Goal: Check status: Check status

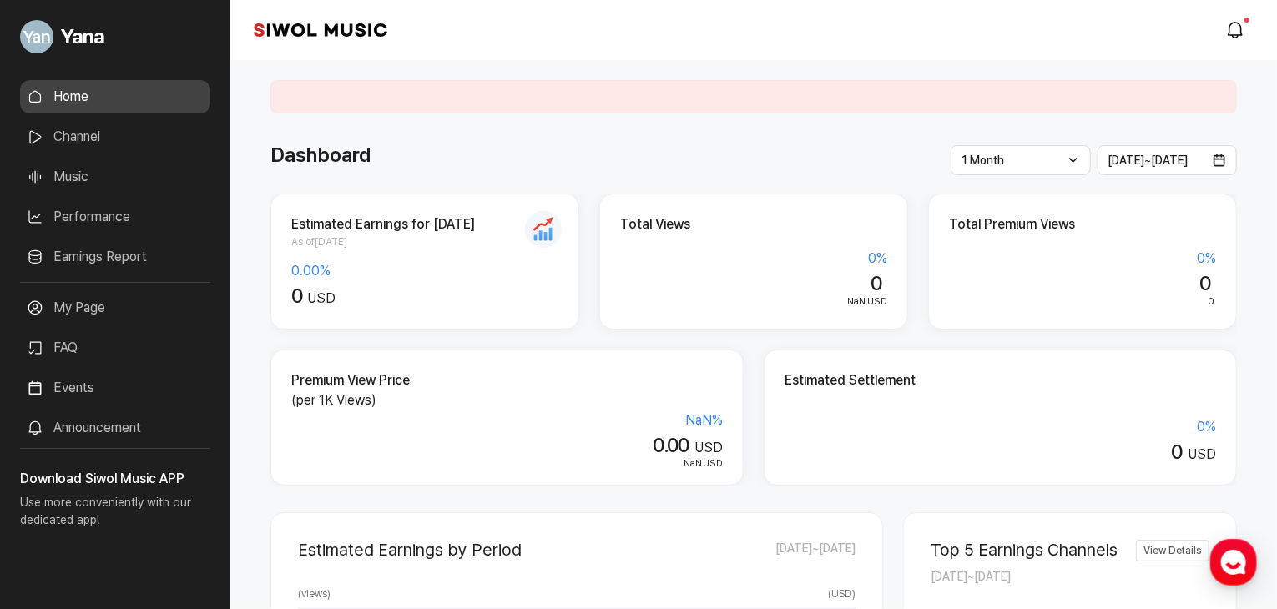
click at [75, 219] on link "Performance" at bounding box center [115, 216] width 190 height 33
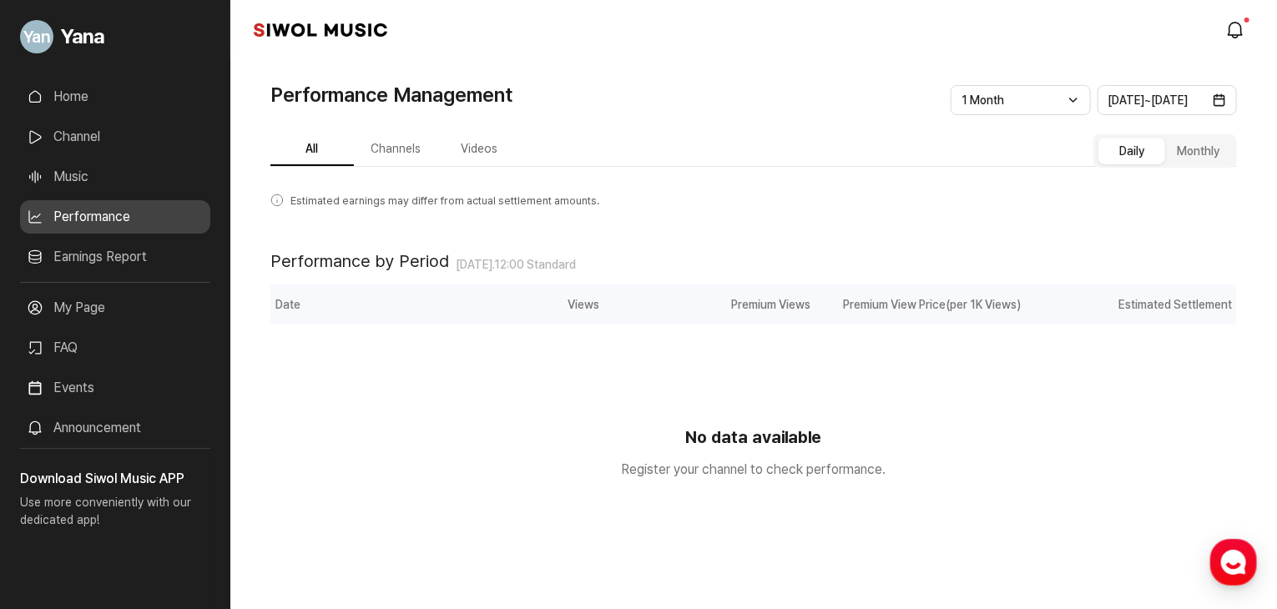
click at [401, 149] on button "Channels" at bounding box center [395, 150] width 83 height 33
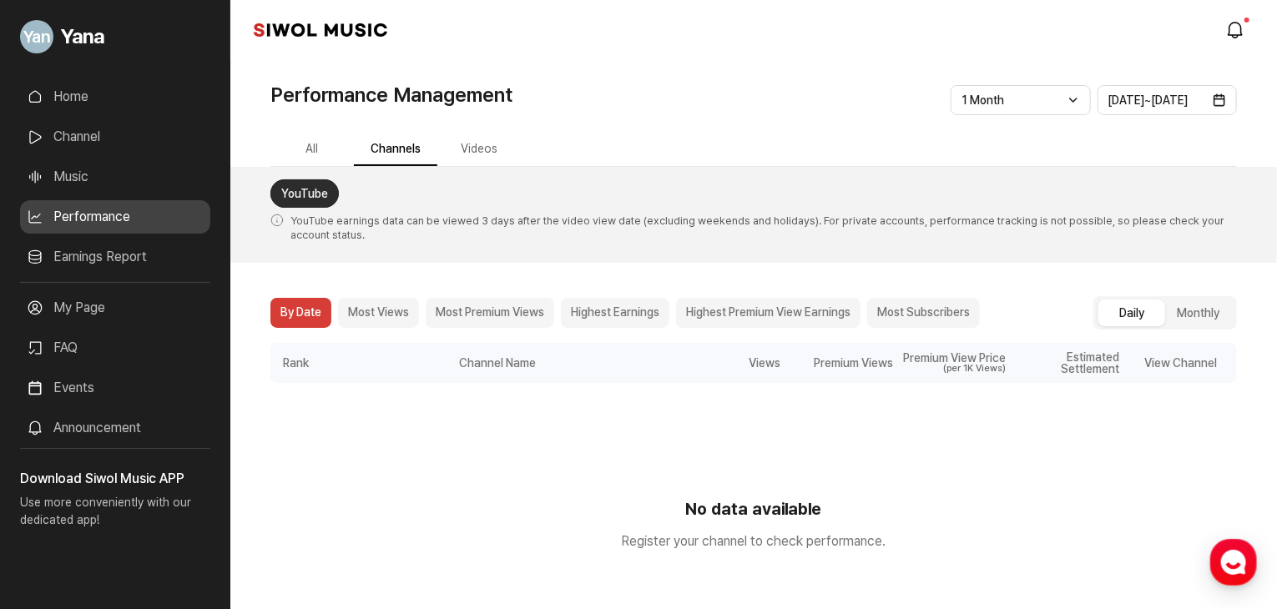
click at [495, 144] on button "Videos" at bounding box center [478, 150] width 83 height 33
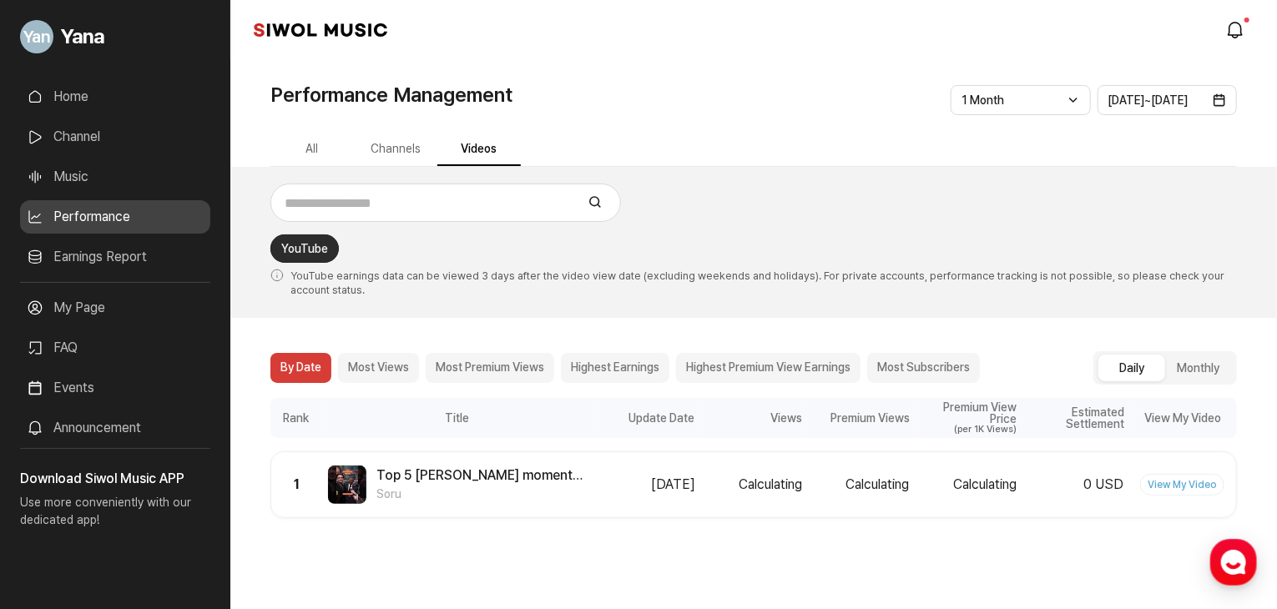
click at [824, 63] on div "**********" at bounding box center [753, 338] width 1046 height 557
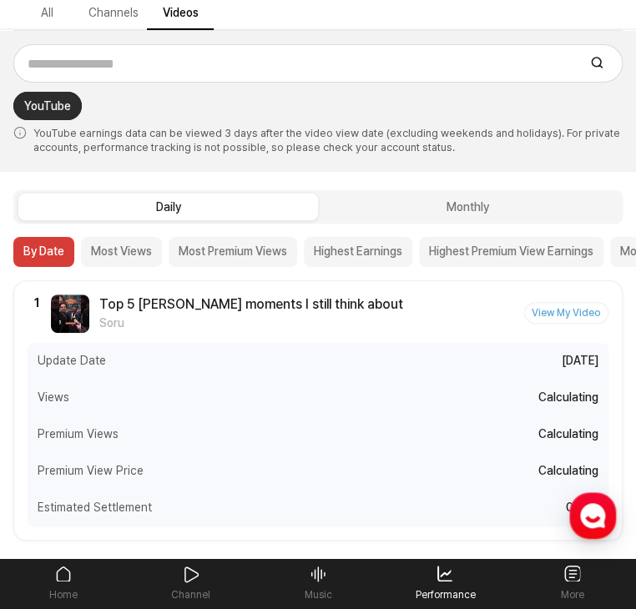
scroll to position [149, 0]
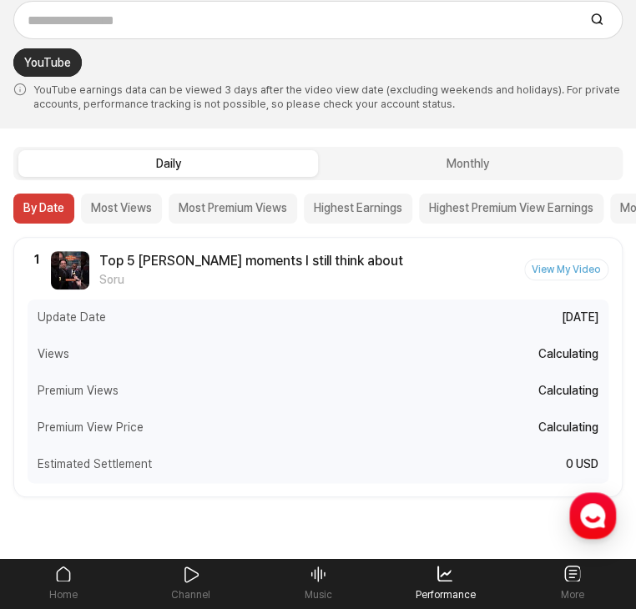
click at [118, 203] on button "Most Views" at bounding box center [121, 209] width 81 height 30
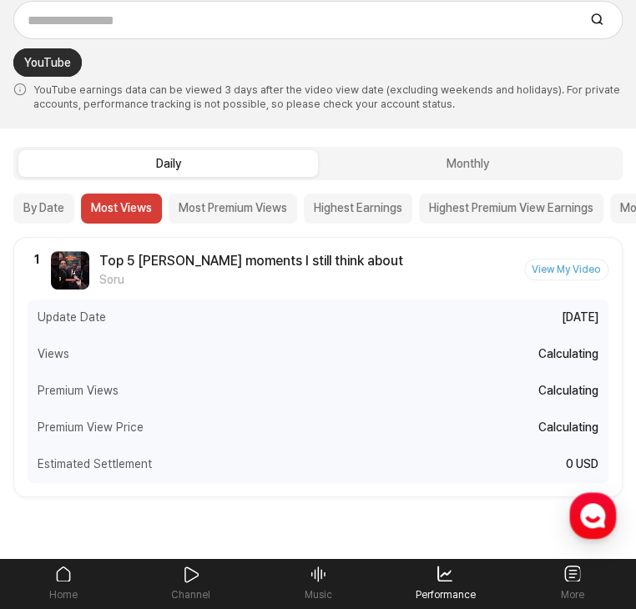
click at [269, 194] on button "Most Premium Views" at bounding box center [233, 209] width 129 height 30
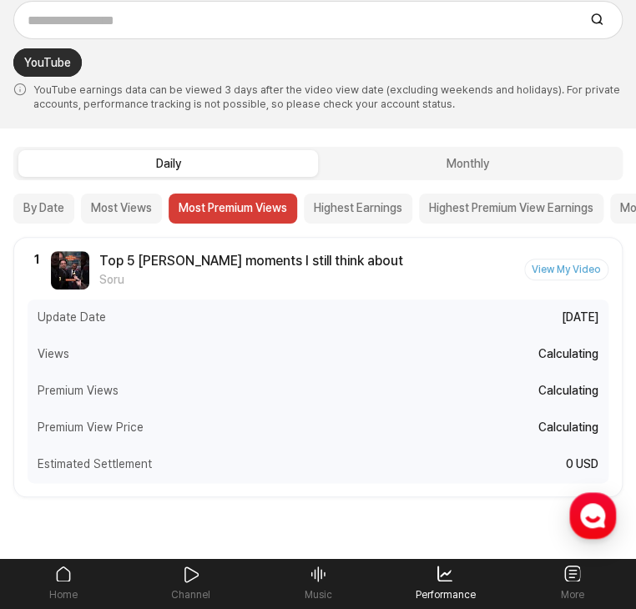
click at [357, 200] on button "Highest Earnings" at bounding box center [358, 209] width 108 height 30
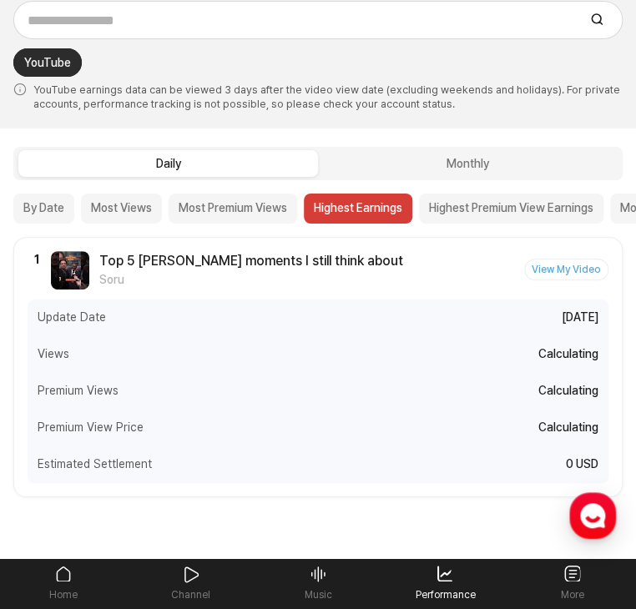
scroll to position [0, 0]
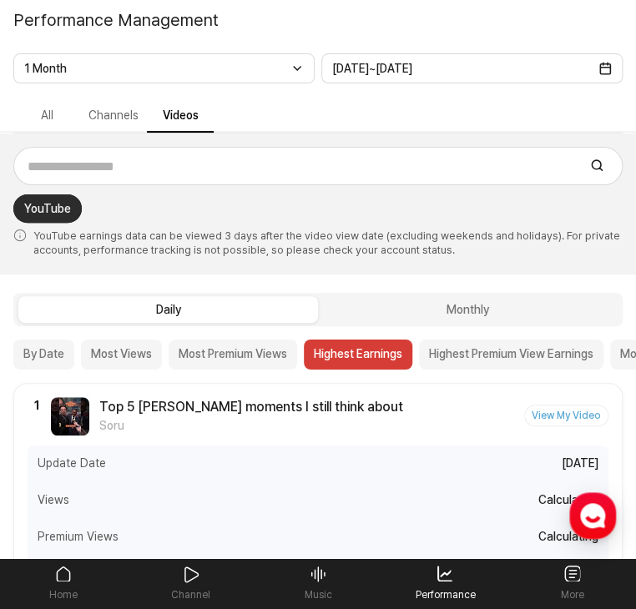
click at [200, 354] on button "Most Premium Views" at bounding box center [233, 355] width 129 height 30
